Goal: Information Seeking & Learning: Find specific fact

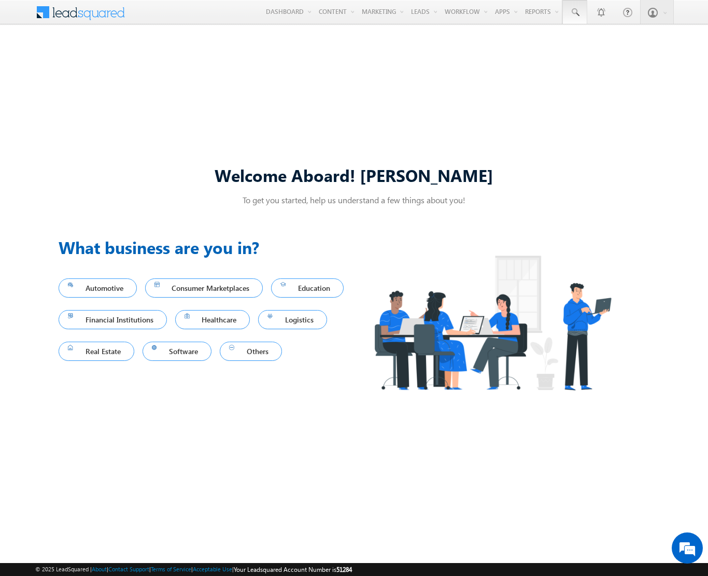
click at [574, 12] on span at bounding box center [574, 12] width 10 height 10
type input "8928629439"
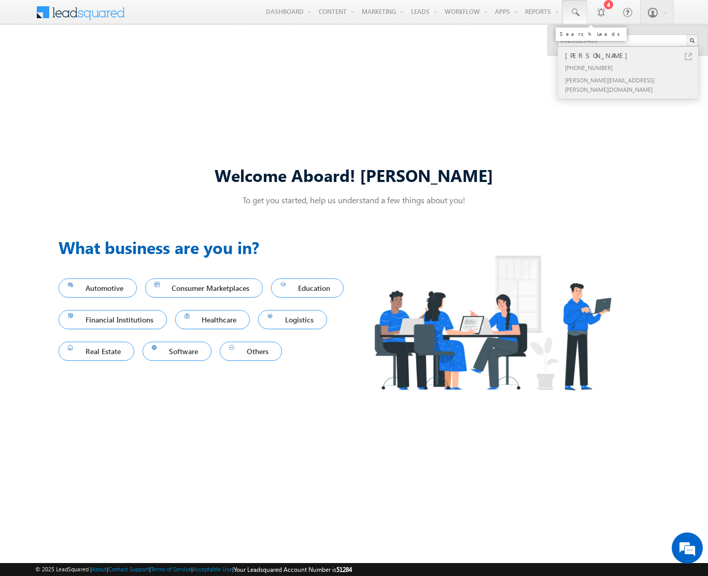
click at [632, 55] on div "[PERSON_NAME]" at bounding box center [632, 55] width 139 height 11
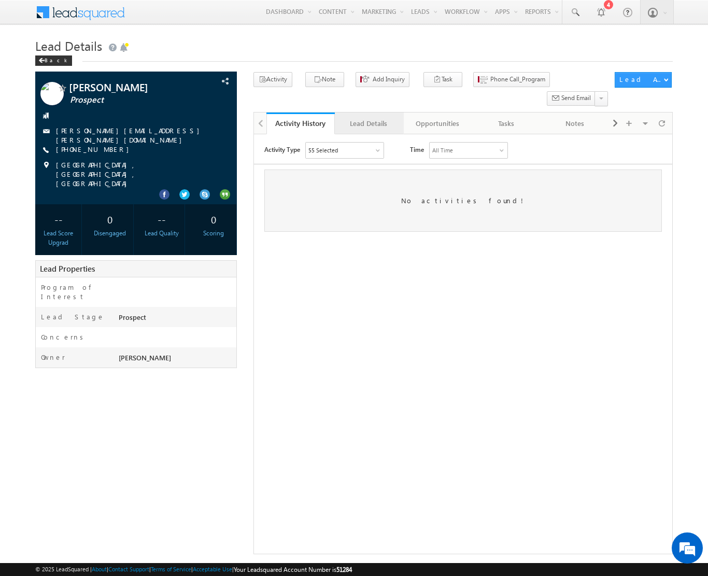
click at [368, 117] on div "Lead Details" at bounding box center [368, 123] width 51 height 12
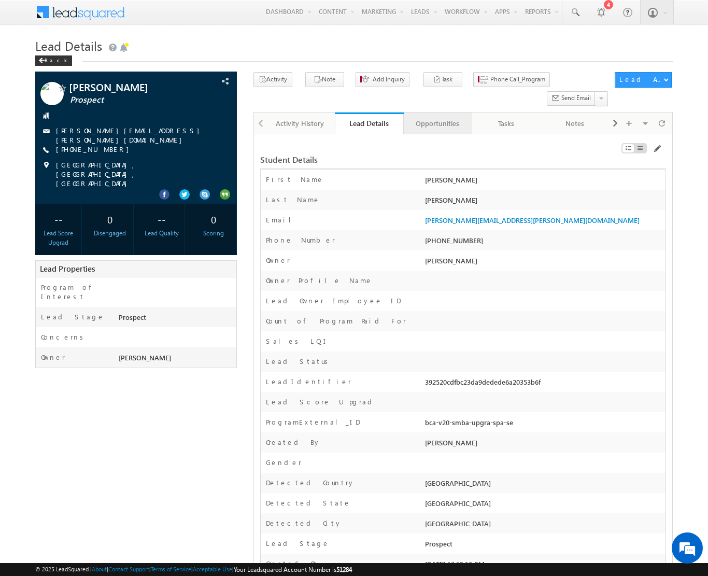
click at [437, 117] on div "Opportunities" at bounding box center [437, 123] width 51 height 12
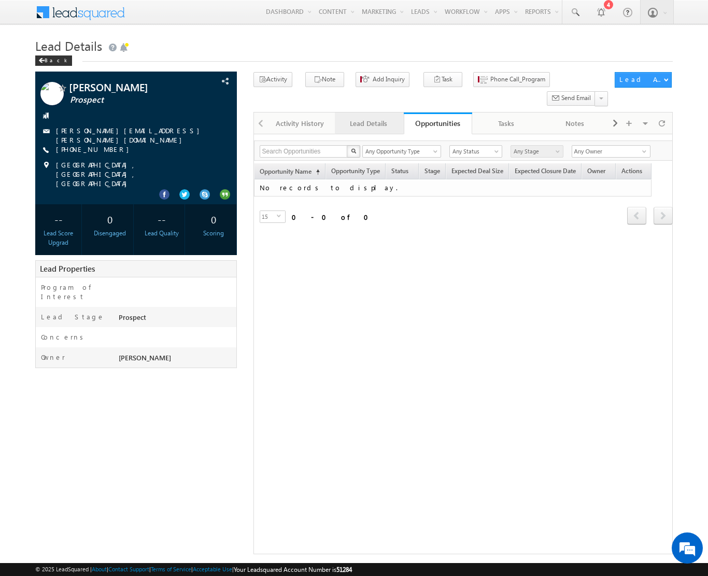
click at [369, 117] on div "Lead Details" at bounding box center [368, 123] width 51 height 12
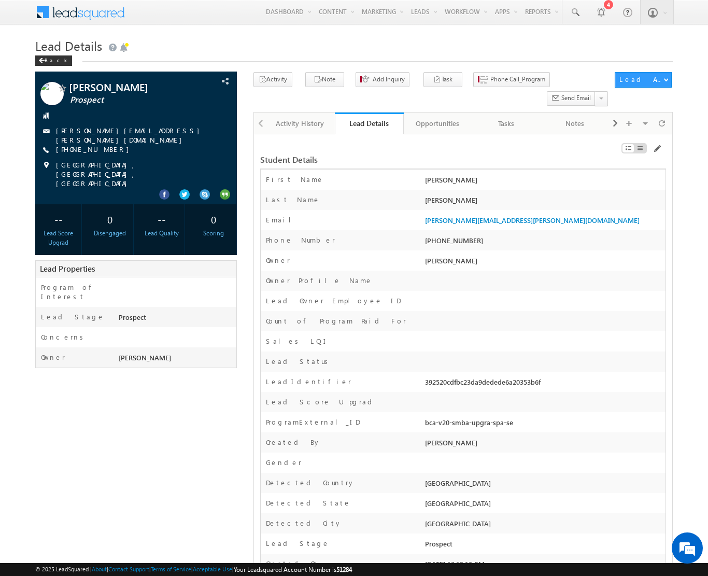
click at [77, 9] on span at bounding box center [87, 11] width 75 height 18
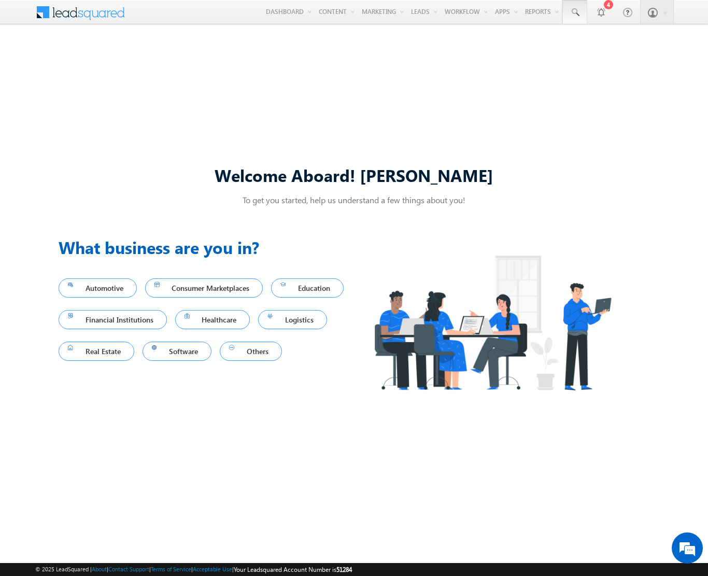
click at [574, 12] on span at bounding box center [574, 12] width 10 height 10
type input "8928629439"
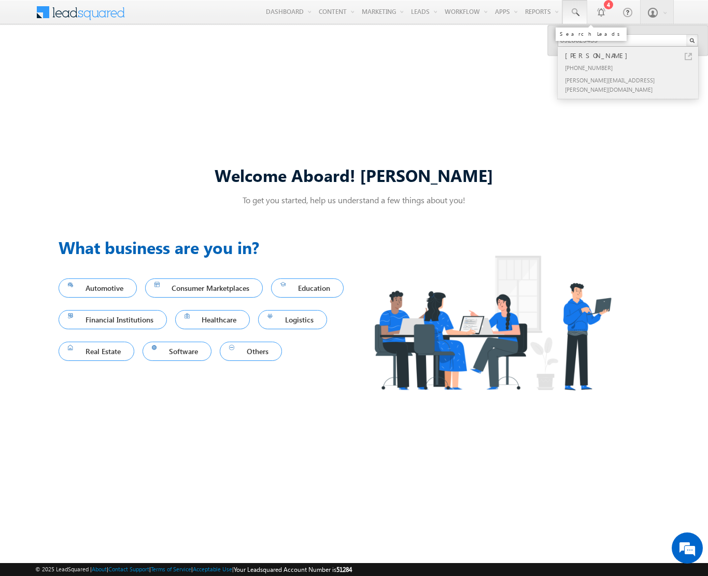
click at [632, 55] on div "[PERSON_NAME]" at bounding box center [632, 55] width 139 height 11
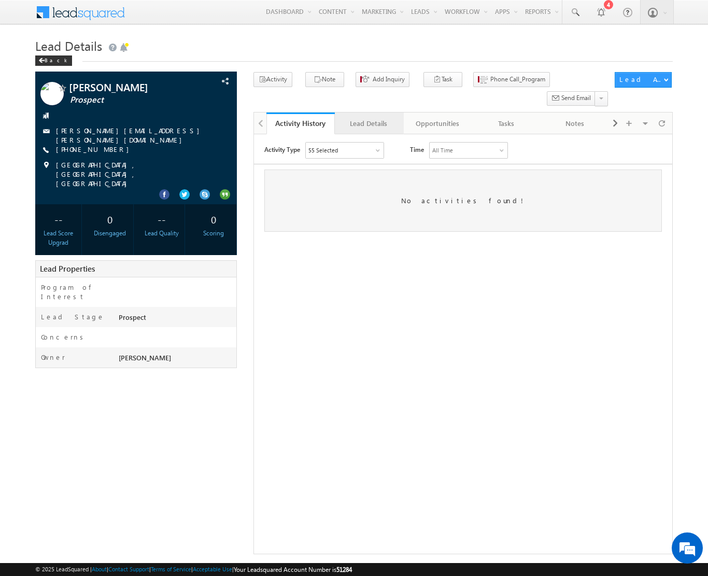
click at [368, 117] on div "Lead Details" at bounding box center [368, 123] width 51 height 12
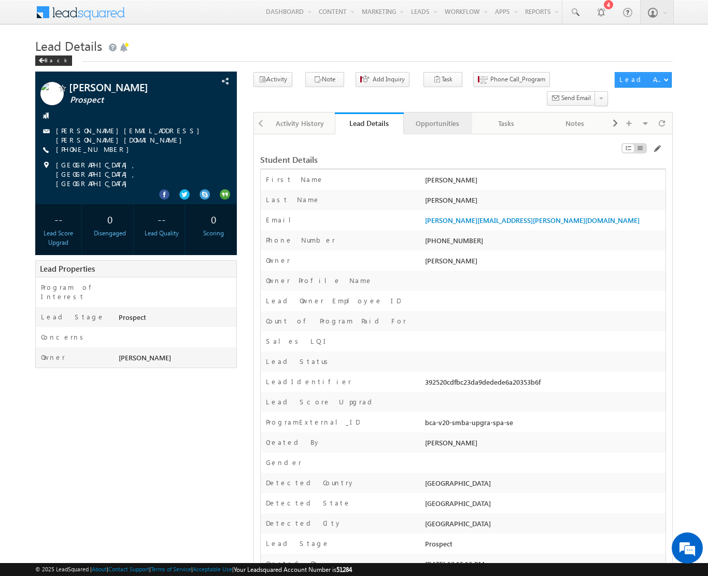
click at [437, 117] on div "Opportunities" at bounding box center [437, 123] width 51 height 12
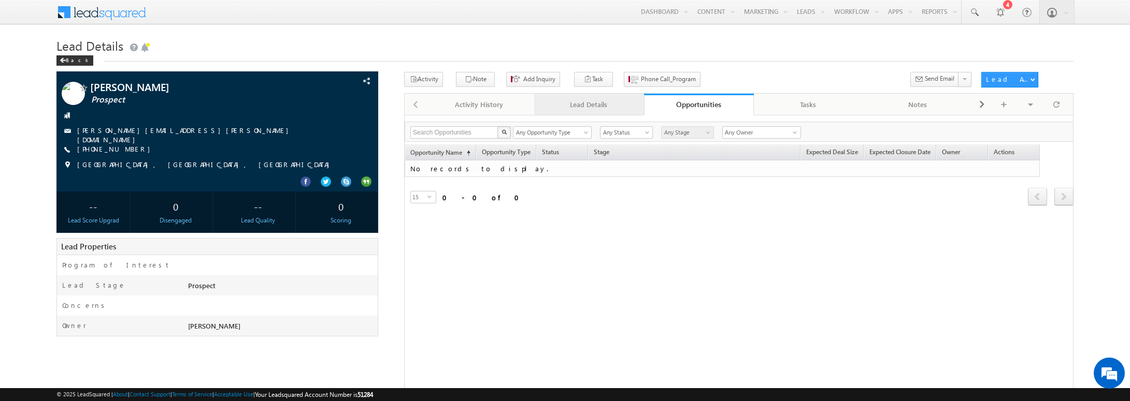
click at [595, 107] on div "Lead Details" at bounding box center [588, 104] width 92 height 12
